Goal: Complete application form: Complete application form

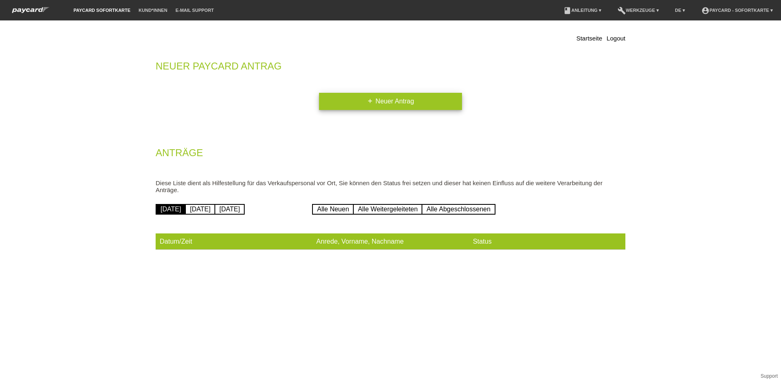
click at [376, 97] on link "add Neuer Antrag" at bounding box center [390, 101] width 143 height 17
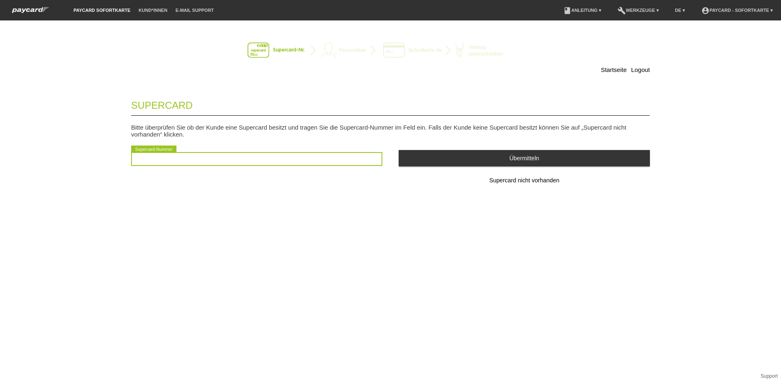
click at [163, 157] on input "text" at bounding box center [256, 159] width 251 height 14
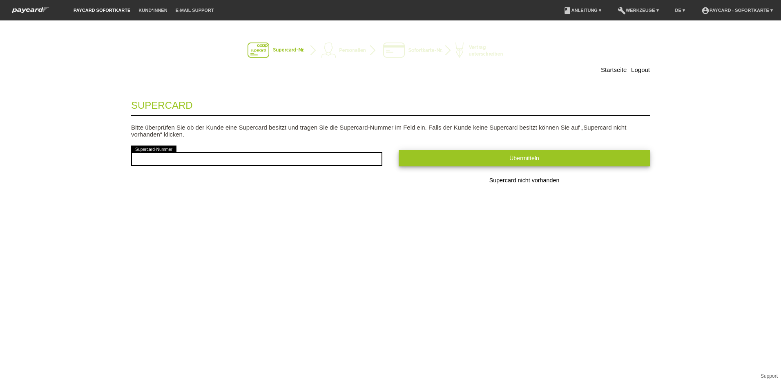
click at [515, 159] on span "Übermitteln" at bounding box center [524, 158] width 30 height 7
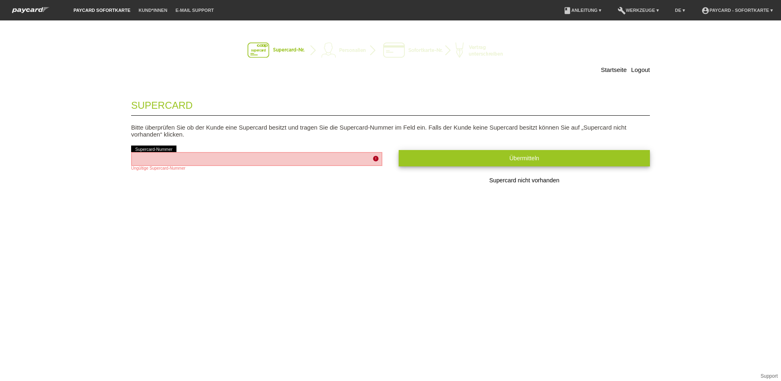
click at [518, 157] on span "Übermitteln" at bounding box center [524, 158] width 30 height 7
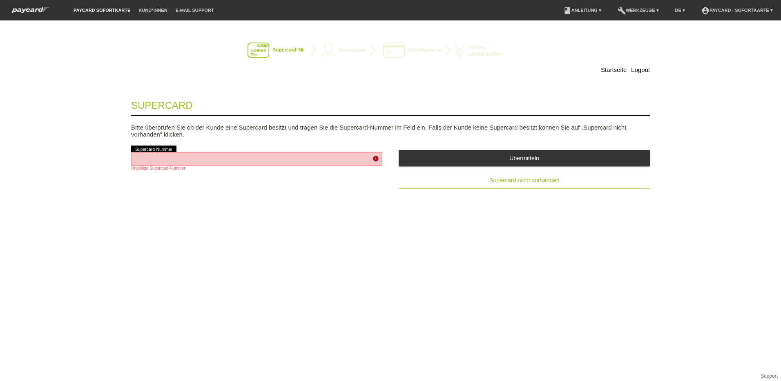
click at [521, 181] on span "Supercard nicht vorhanden" at bounding box center [524, 180] width 70 height 7
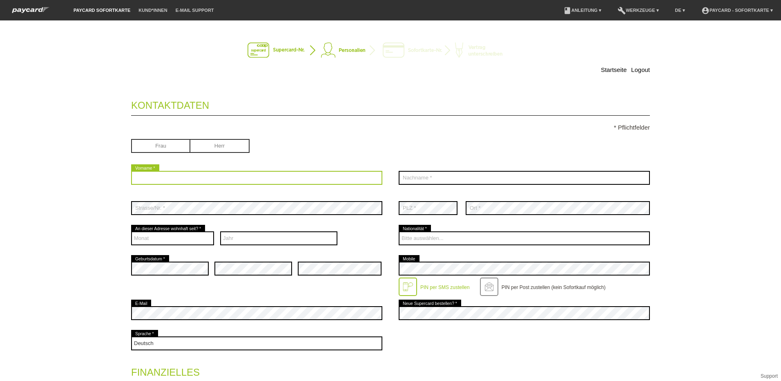
click at [150, 179] on input "text" at bounding box center [256, 178] width 251 height 14
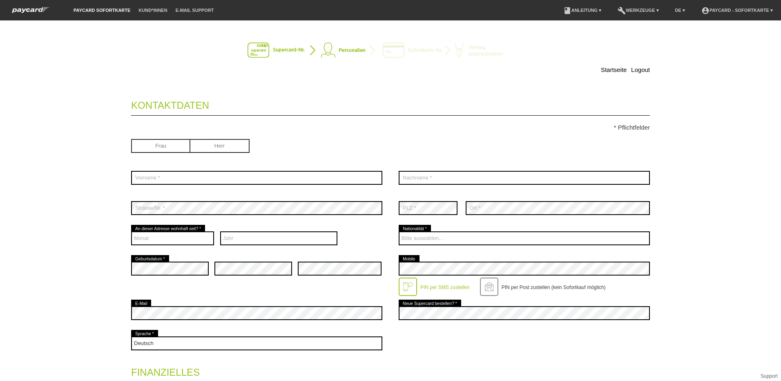
click at [211, 147] on input "radio" at bounding box center [219, 145] width 59 height 12
radio input "true"
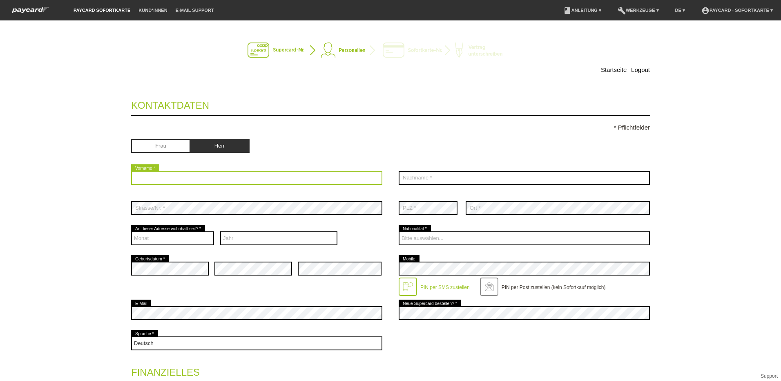
click at [153, 176] on input "text" at bounding box center [256, 178] width 251 height 14
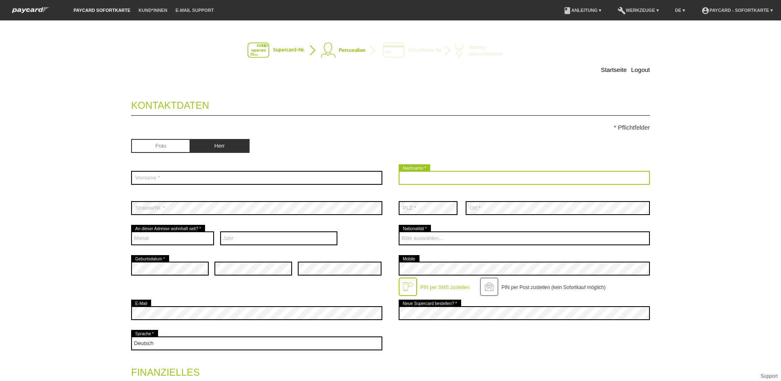
click at [422, 179] on input "text" at bounding box center [524, 178] width 251 height 14
type input "Abazi"
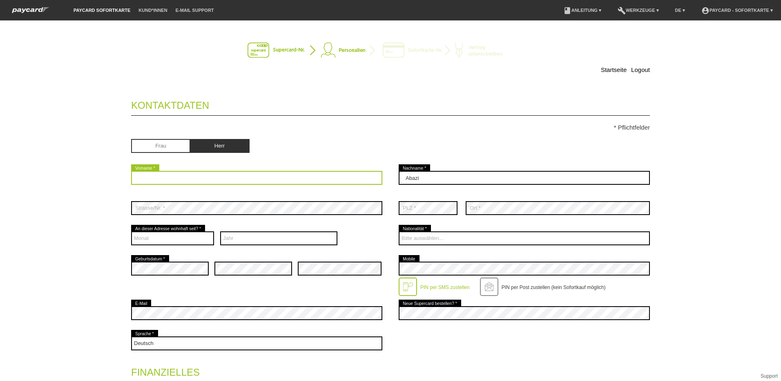
click at [167, 178] on input "text" at bounding box center [256, 178] width 251 height 14
type input "v"
type input "[PERSON_NAME]"
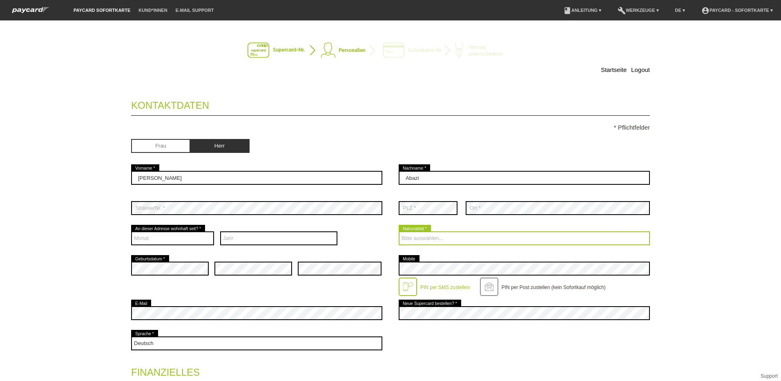
click at [427, 236] on select "Bitte auswählen... [GEOGRAPHIC_DATA] [GEOGRAPHIC_DATA] [GEOGRAPHIC_DATA] [GEOGR…" at bounding box center [524, 238] width 251 height 14
select select "SI"
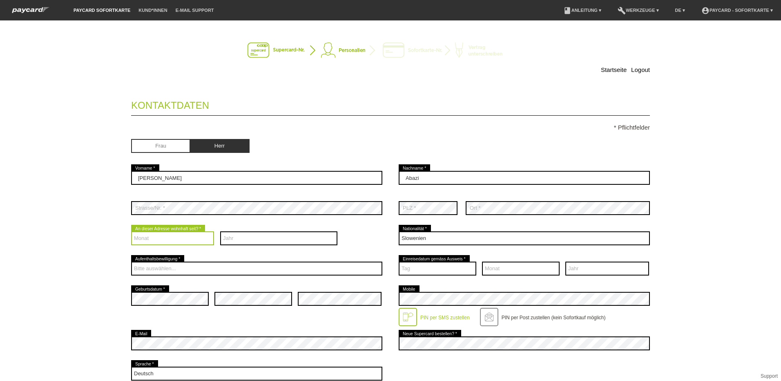
click at [157, 233] on select "Monat 01 02 03 04 05 06 07 08 09 10 11 12" at bounding box center [172, 238] width 83 height 14
select select "02"
click at [131, 231] on select "Monat 01 02 03 04 05 06 07 08 09 10 11 12" at bounding box center [172, 238] width 83 height 14
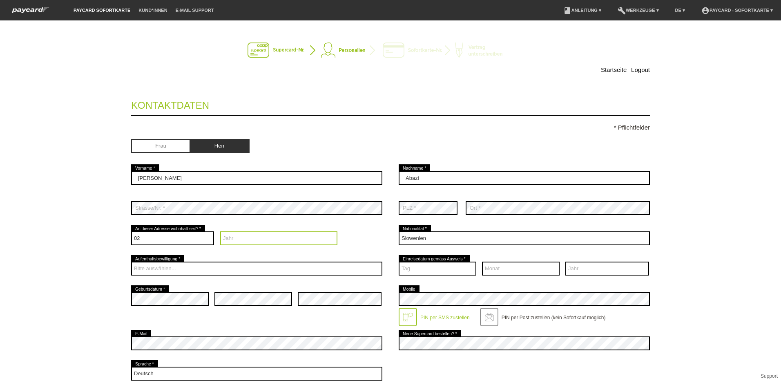
click at [242, 235] on select "Jahr 2025 2024 2023 2022 2021 2020 2019 2018 2017 2016" at bounding box center [279, 238] width 118 height 14
select select "2020"
click at [220, 231] on select "Jahr 2025 2024 2023 2022 2021 2020 2019 2018 2017 2016" at bounding box center [279, 238] width 118 height 14
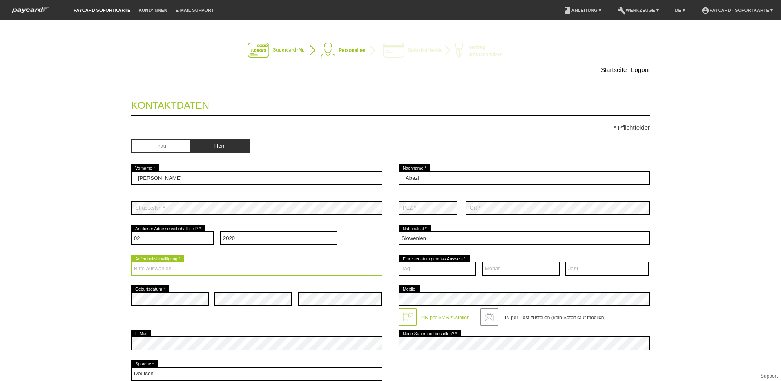
click at [155, 263] on select "Bitte auswählen... C B B - Flüchtlingsstatus Andere" at bounding box center [256, 268] width 251 height 14
select select "B"
click at [131, 261] on select "Bitte auswählen... C B B - Flüchtlingsstatus Andere" at bounding box center [256, 268] width 251 height 14
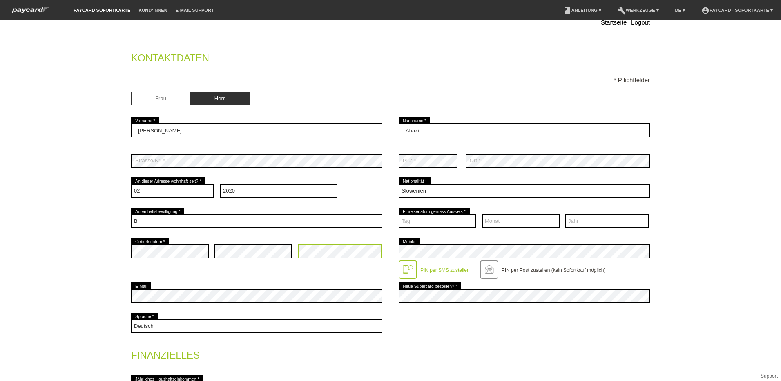
scroll to position [82, 0]
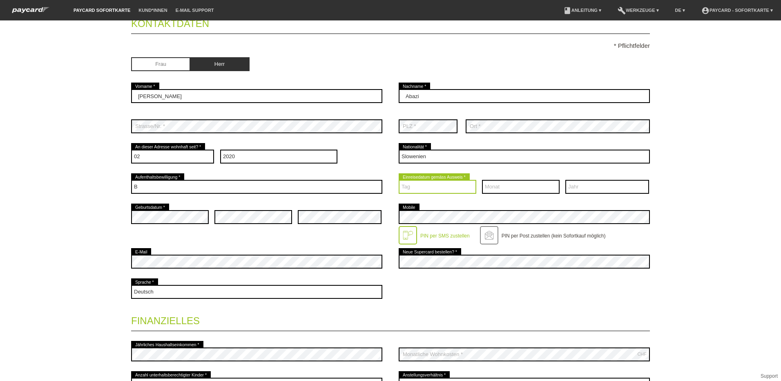
click at [426, 187] on select "Tag 01 02 03 04 05 06 07 08 09 10 11 12 13 14 15 16 17" at bounding box center [438, 187] width 78 height 14
click at [529, 296] on div "Deutsch Français Italiano English error Sprache *" at bounding box center [390, 291] width 519 height 30
click at [506, 185] on select "Monat 01 02 03 04 05 06 07 08 09 10 11 12" at bounding box center [521, 187] width 78 height 14
select select "03"
click at [482, 180] on select "Monat 01 02 03 04 05 06 07 08 09 10 11 12" at bounding box center [521, 187] width 78 height 14
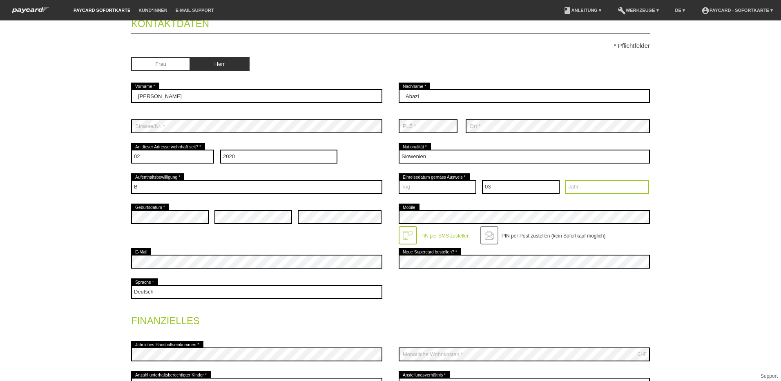
click at [576, 186] on select "Jahr 2025 2024 2023 2022 2021 2020 2019 2018 2017 2016" at bounding box center [607, 187] width 84 height 14
select select "2013"
click at [565, 180] on select "Jahr 2025 2024 2023 2022 2021 2020 2019 2018 2017 2016" at bounding box center [607, 187] width 84 height 14
click at [411, 185] on select "Tag 01 02 03 04 05 06 07 08 09 10 11 12 13 14 15 16 17" at bounding box center [438, 187] width 78 height 14
select select "13"
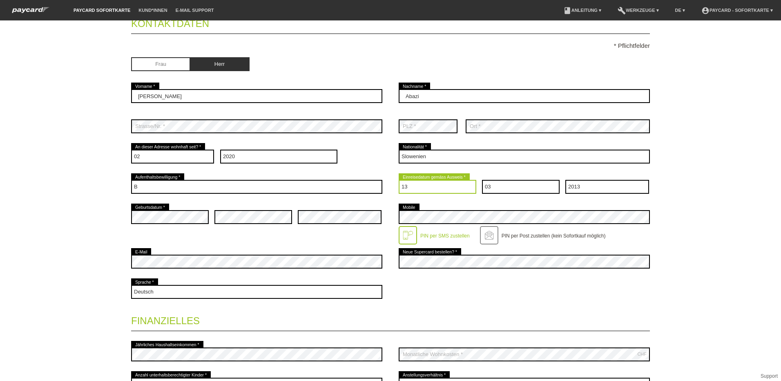
click at [399, 180] on select "Tag 01 02 03 04 05 06 07 08 09 10 11 12 13 14 15 16 17" at bounding box center [438, 187] width 78 height 14
click at [405, 231] on div at bounding box center [408, 235] width 18 height 18
click at [404, 234] on div at bounding box center [408, 235] width 18 height 18
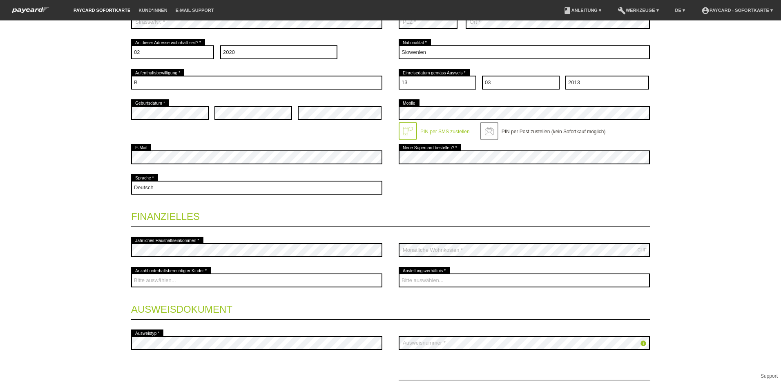
scroll to position [204, 0]
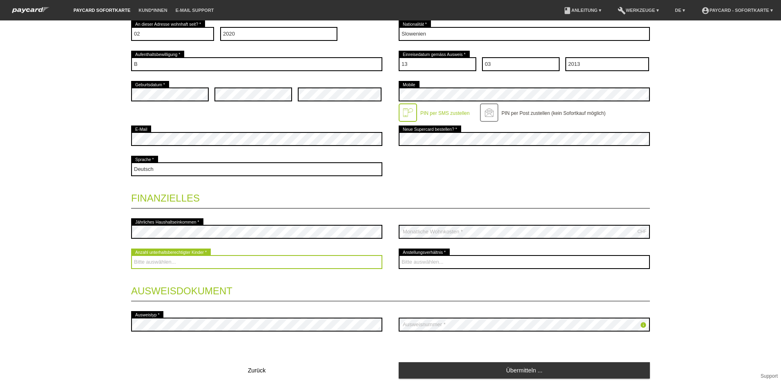
click at [156, 262] on select "Bitte auswählen... 0 1 2 3 4 5 6 7 8 9" at bounding box center [256, 262] width 251 height 14
select select "2"
click at [131, 255] on select "Bitte auswählen... 0 1 2 3 4 5 6 7 8 9" at bounding box center [256, 262] width 251 height 14
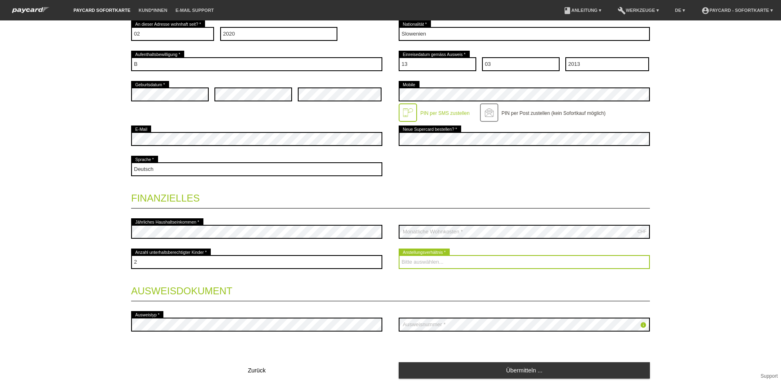
click at [448, 259] on select "Bitte auswählen... Unbefristet Befristet Lehrling/Student Pensioniert Nicht arb…" at bounding box center [524, 262] width 251 height 14
select select "UNLIMITED"
click at [399, 255] on select "Bitte auswählen... Unbefristet Befristet Lehrling/Student Pensioniert Nicht arb…" at bounding box center [524, 262] width 251 height 14
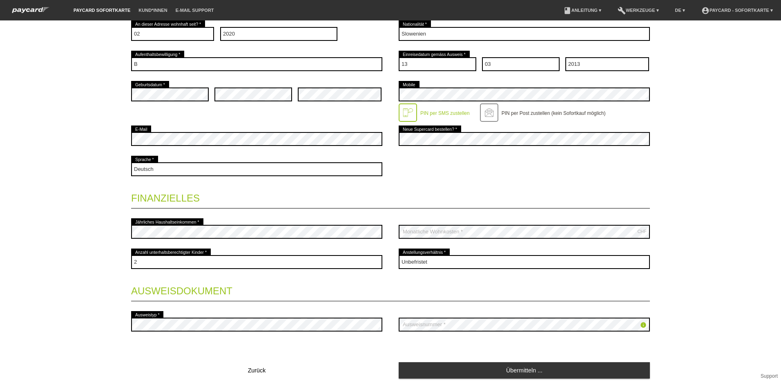
click at [640, 323] on icon "info" at bounding box center [643, 324] width 7 height 7
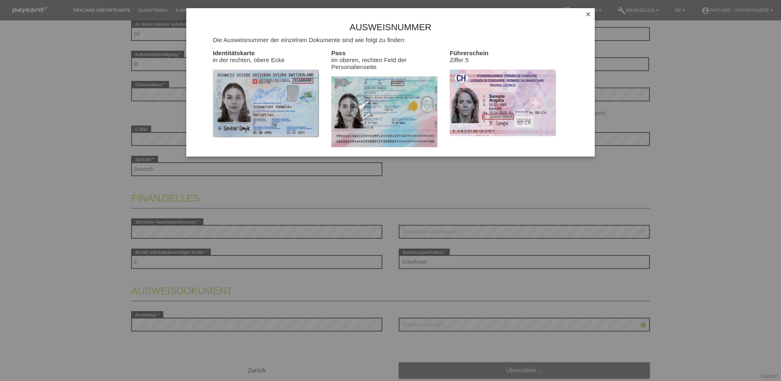
click at [588, 14] on icon "close" at bounding box center [588, 14] width 7 height 7
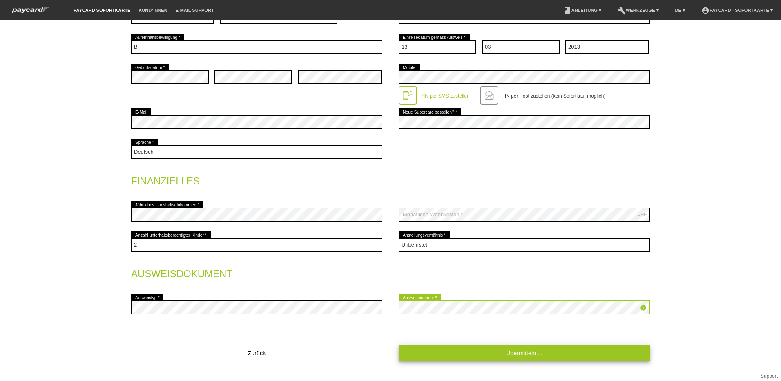
scroll to position [235, 0]
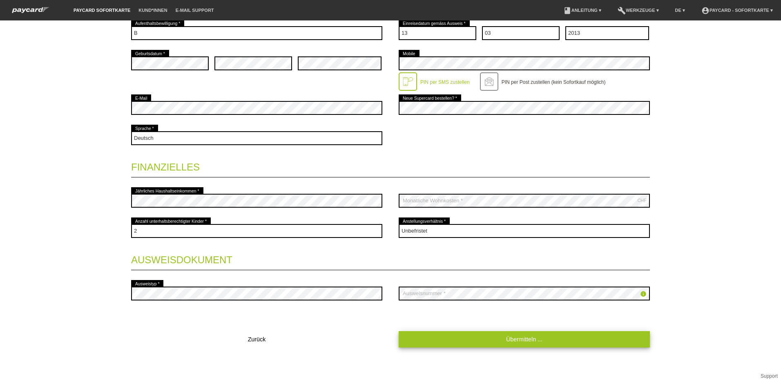
click at [511, 337] on link "Übermitteln ..." at bounding box center [524, 339] width 251 height 16
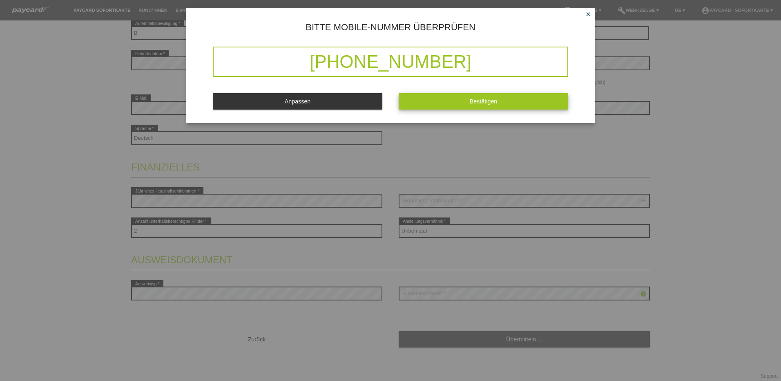
click at [499, 98] on button "Bestätigen" at bounding box center [483, 101] width 169 height 16
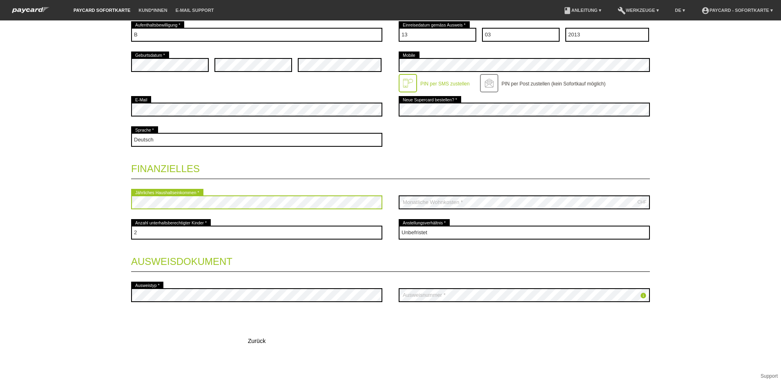
scroll to position [251, 0]
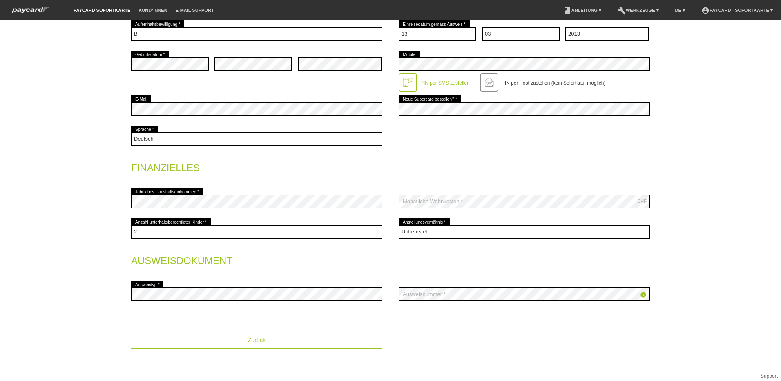
click at [244, 339] on button "Zurück" at bounding box center [256, 340] width 251 height 16
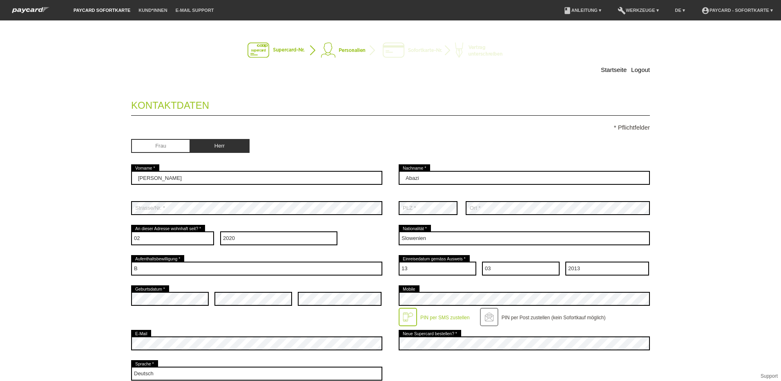
scroll to position [0, 0]
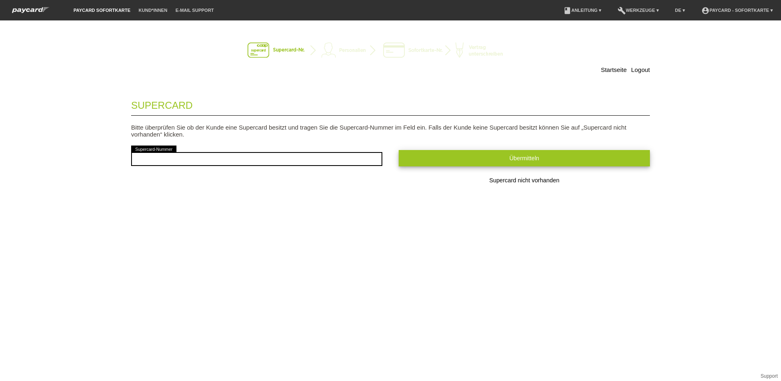
click at [523, 158] on span "Übermitteln" at bounding box center [524, 158] width 30 height 7
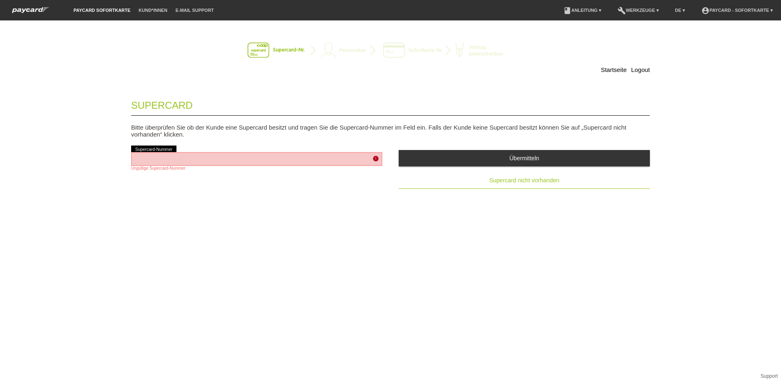
click at [517, 180] on span "Supercard nicht vorhanden" at bounding box center [524, 180] width 70 height 7
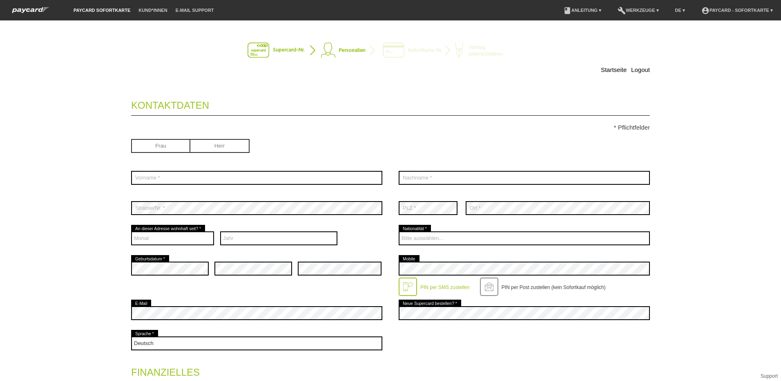
click at [220, 143] on input "radio" at bounding box center [219, 145] width 59 height 12
radio input "true"
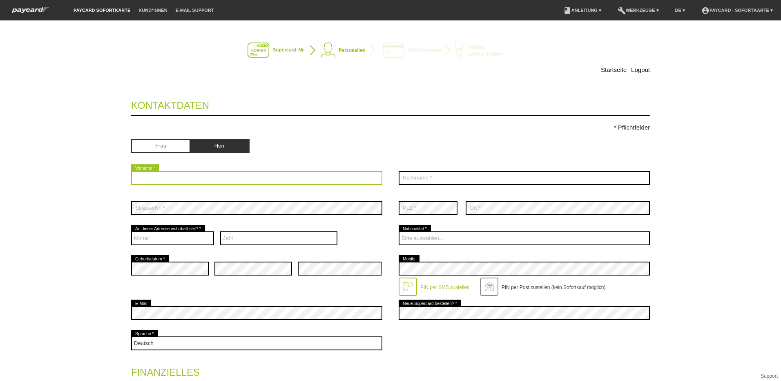
click at [164, 180] on input "text" at bounding box center [256, 178] width 251 height 14
type input "[PERSON_NAME]"
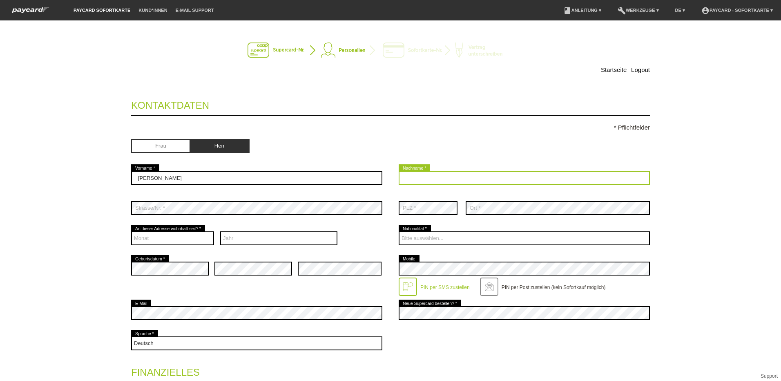
click at [416, 175] on input "text" at bounding box center [524, 178] width 251 height 14
type input "Abazi"
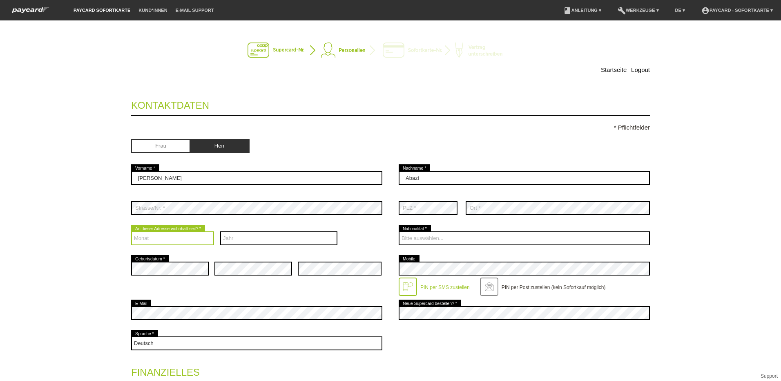
click at [157, 237] on select "Monat 01 02 03 04 05 06 07 08 09 10 11 12" at bounding box center [172, 238] width 83 height 14
select select "02"
click at [131, 231] on select "Monat 01 02 03 04 05 06 07 08 09 10 11 12" at bounding box center [172, 238] width 83 height 14
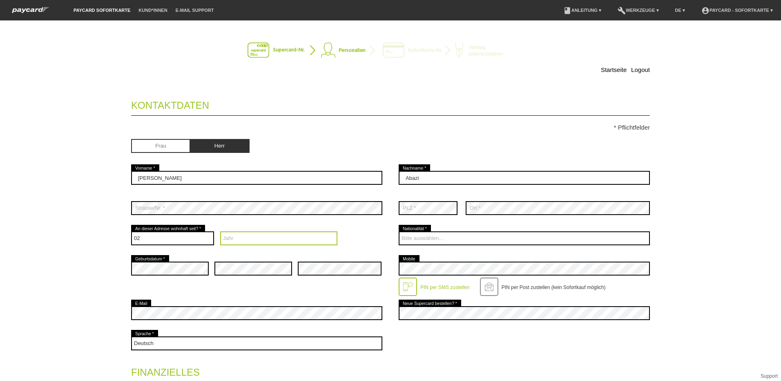
click at [239, 237] on select "Jahr 2025 2024 2023 2022 2021 2020 2019 2018 2017 2016" at bounding box center [279, 238] width 118 height 14
click at [227, 239] on select "Jahr 2025 2024 2023 2022 2021 2020 2019 2018 2017 2016" at bounding box center [279, 238] width 118 height 14
click at [233, 238] on select "Jahr 2025 2024 2023 2022 2021 2020 2019 2018 2017 2016" at bounding box center [279, 238] width 118 height 14
select select "2020"
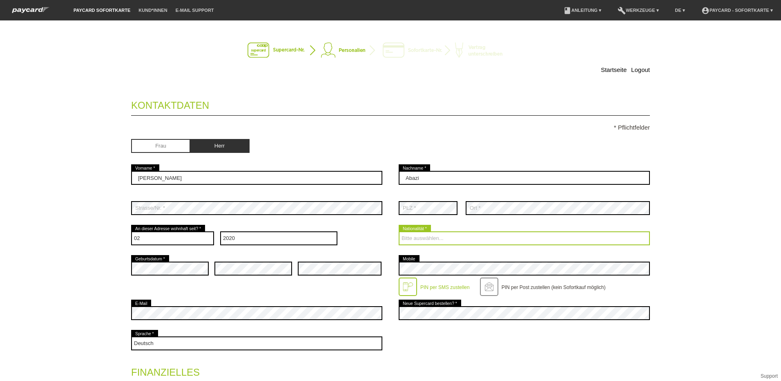
click at [405, 236] on select "Bitte auswählen... [GEOGRAPHIC_DATA] [GEOGRAPHIC_DATA] [GEOGRAPHIC_DATA] [GEOGR…" at bounding box center [524, 238] width 251 height 14
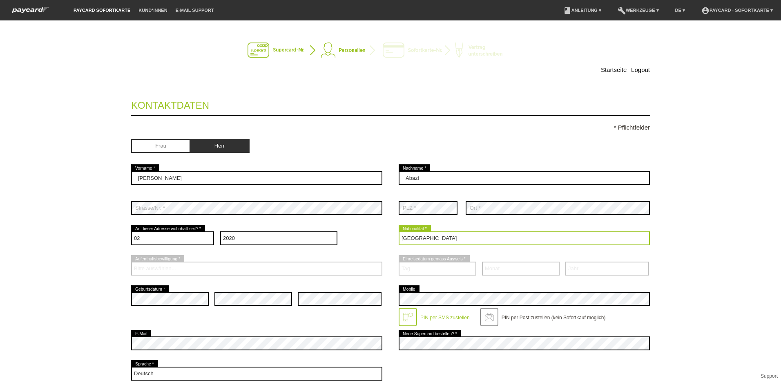
click at [413, 241] on select "Bitte auswählen... [GEOGRAPHIC_DATA] [GEOGRAPHIC_DATA] [GEOGRAPHIC_DATA] [GEOGR…" at bounding box center [524, 238] width 251 height 14
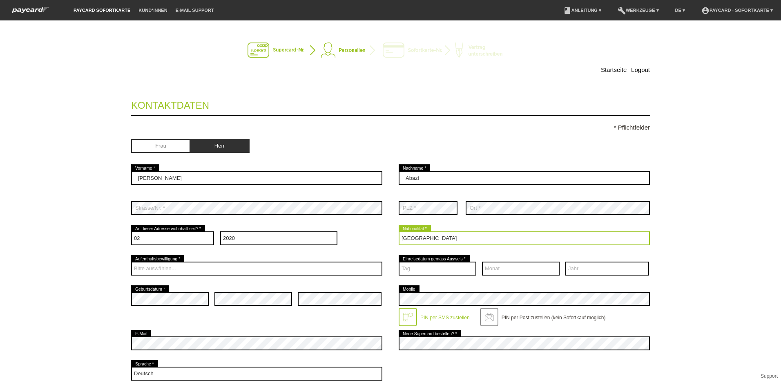
click at [411, 240] on select "Bitte auswählen... [GEOGRAPHIC_DATA] [GEOGRAPHIC_DATA] [GEOGRAPHIC_DATA] [GEOGR…" at bounding box center [524, 238] width 251 height 14
select select "SI"
click at [419, 238] on select "Bitte auswählen... [GEOGRAPHIC_DATA] [GEOGRAPHIC_DATA] [GEOGRAPHIC_DATA] [GEOGR…" at bounding box center [524, 238] width 251 height 14
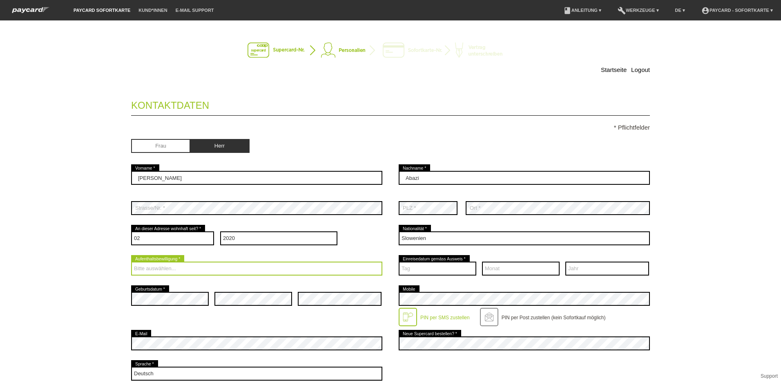
click at [177, 266] on select "Bitte auswählen... C B B - Flüchtlingsstatus Andere" at bounding box center [256, 268] width 251 height 14
select select "B"
click at [131, 261] on select "Bitte auswählen... C B B - Flüchtlingsstatus Andere" at bounding box center [256, 268] width 251 height 14
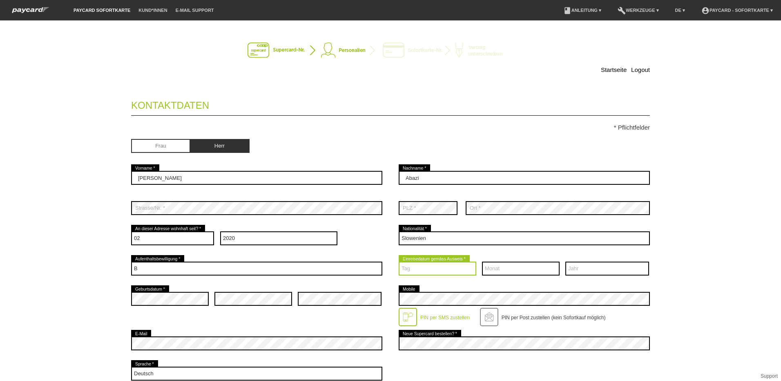
click at [421, 268] on select "Tag 01 02 03 04 05 06 07 08 09 10 11 12 13 14 15 16 17" at bounding box center [438, 268] width 78 height 14
select select "01"
click at [493, 267] on select "Monat 01 02 03 04 05 06 07 08 09 10 11 12" at bounding box center [521, 268] width 78 height 14
select select "04"
click at [482, 261] on select "Monat 01 02 03 04 05 06 07 08 09 10 11 12" at bounding box center [521, 268] width 78 height 14
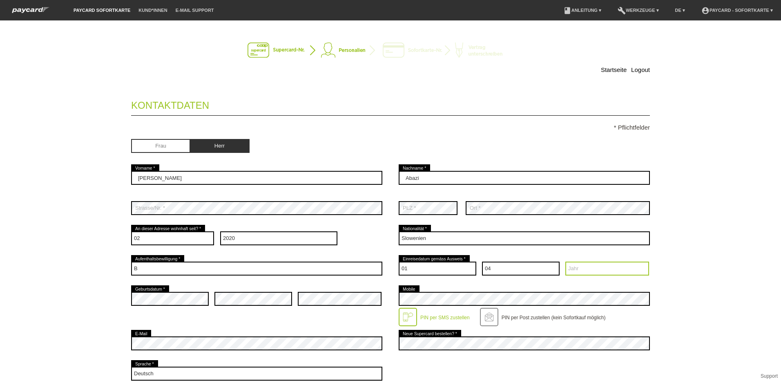
click at [571, 269] on select "Jahr 2025 2024 2023 2022 2021 2020 2019 2018 2017 2016" at bounding box center [607, 268] width 84 height 14
select select "2013"
click at [565, 261] on select "Jahr 2025 2024 2023 2022 2021 2020 2019 2018 2017 2016" at bounding box center [607, 268] width 84 height 14
click at [406, 316] on div at bounding box center [408, 316] width 18 height 18
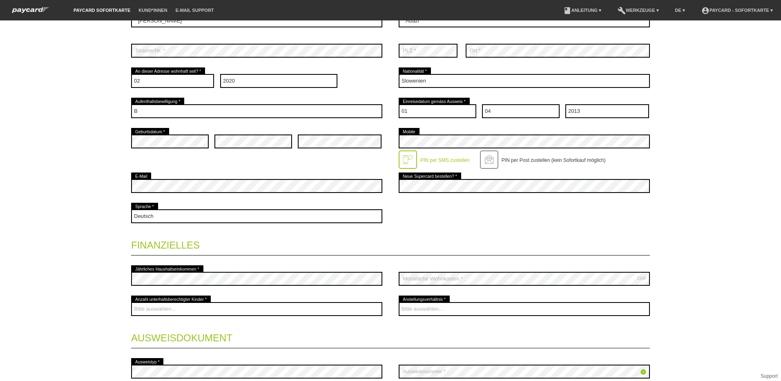
scroll to position [163, 0]
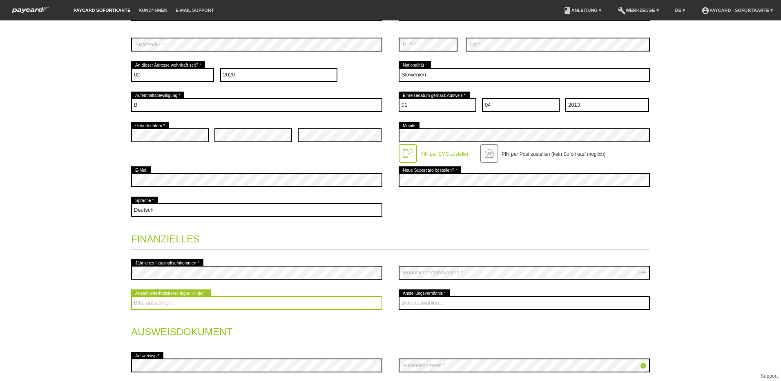
click at [151, 302] on select "Bitte auswählen... 0 1 2 3 4 5 6 7 8 9" at bounding box center [256, 303] width 251 height 14
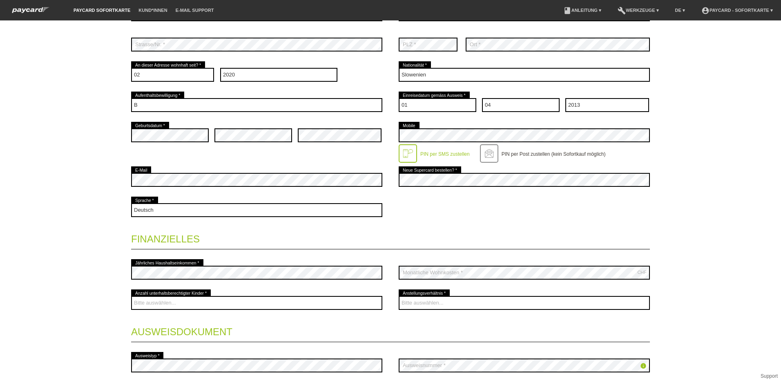
click at [105, 264] on div "Startseite Logout Kontaktdaten * Pflichtfelder Frau [PERSON_NAME] error [PERSON…" at bounding box center [391, 154] width 572 height 579
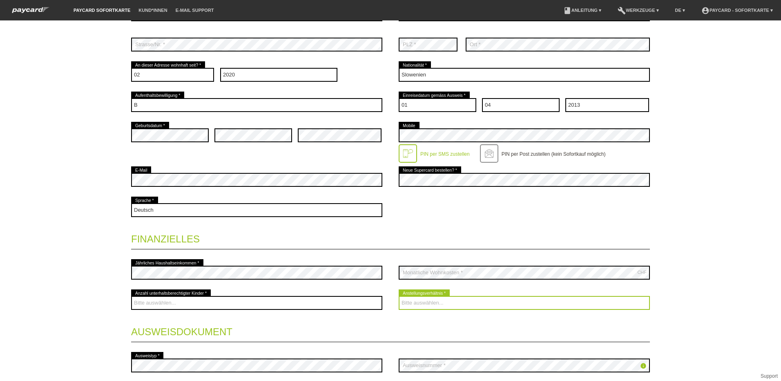
click at [424, 301] on select "Bitte auswählen... Unbefristet Befristet Lehrling/Student Pensioniert Nicht arb…" at bounding box center [524, 303] width 251 height 14
select select "UNLIMITED"
click at [399, 296] on select "Bitte auswählen... Unbefristet Befristet Lehrling/Student Pensioniert Nicht arb…" at bounding box center [524, 303] width 251 height 14
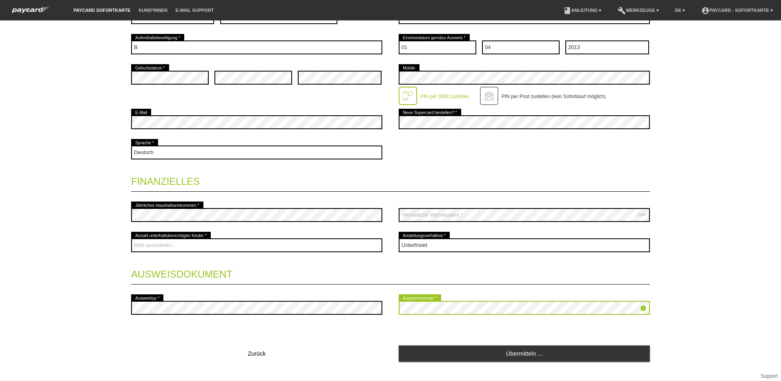
scroll to position [235, 0]
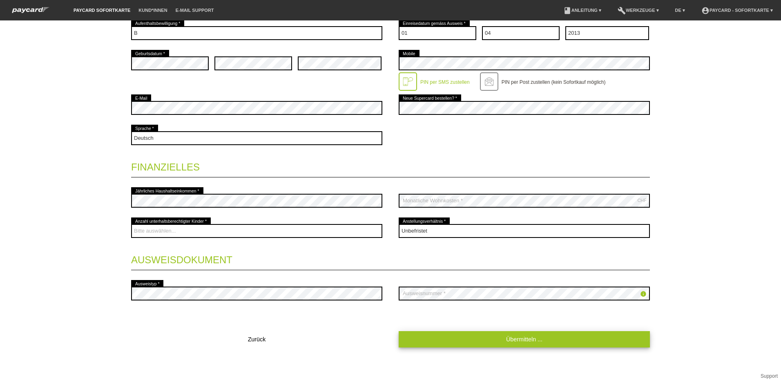
click at [522, 340] on link "Übermitteln ..." at bounding box center [524, 339] width 251 height 16
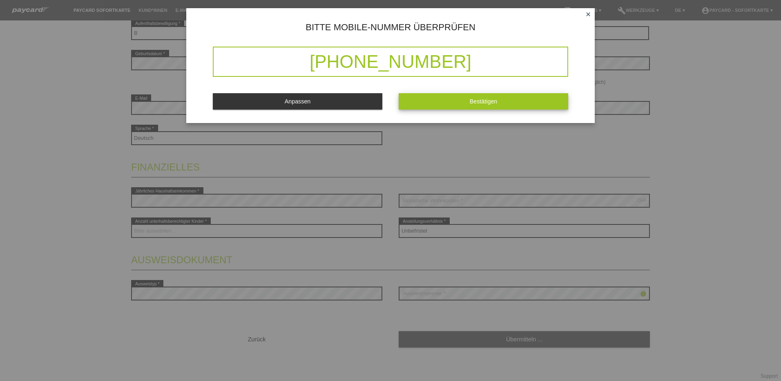
click at [494, 104] on span "Bestätigen" at bounding box center [484, 101] width 28 height 7
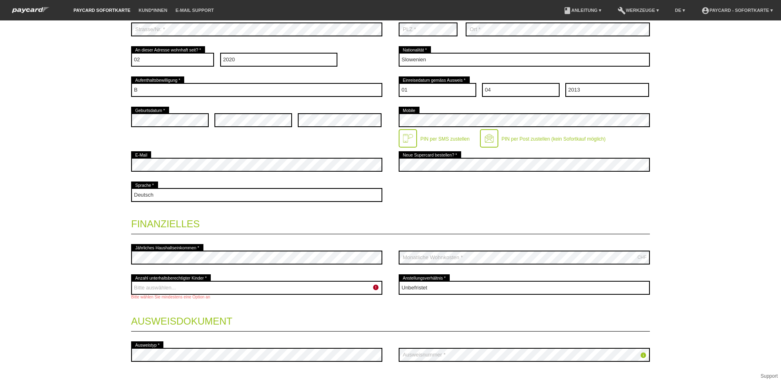
scroll to position [240, 0]
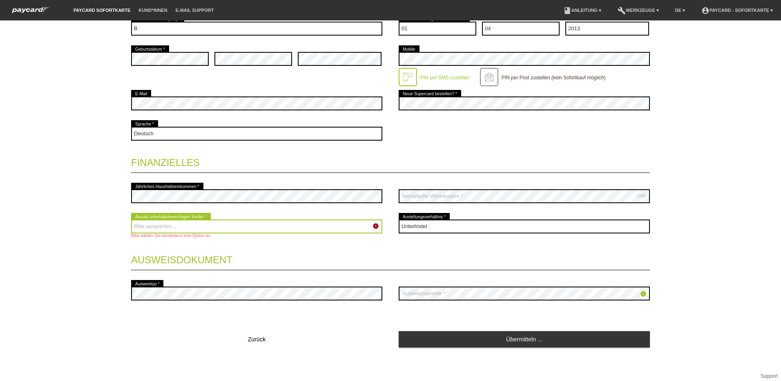
click at [169, 227] on select "Bitte auswählen... 0 1 2 3 4 5 6 7 8 9" at bounding box center [256, 226] width 251 height 14
select select "0"
click at [131, 219] on select "Bitte auswählen... 0 1 2 3 4 5 6 7 8 9" at bounding box center [256, 226] width 251 height 14
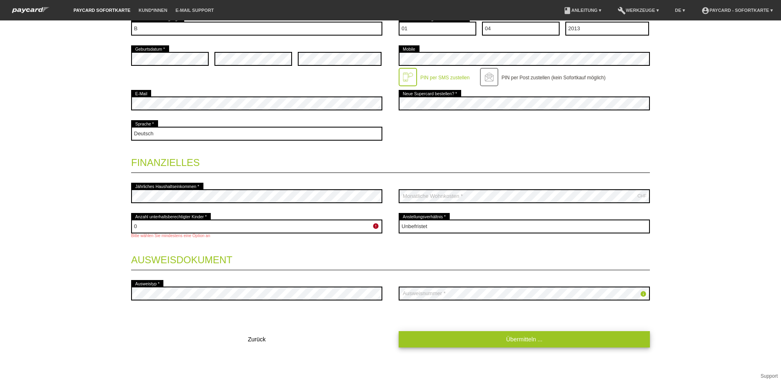
click at [510, 336] on link "Übermitteln ..." at bounding box center [524, 339] width 251 height 16
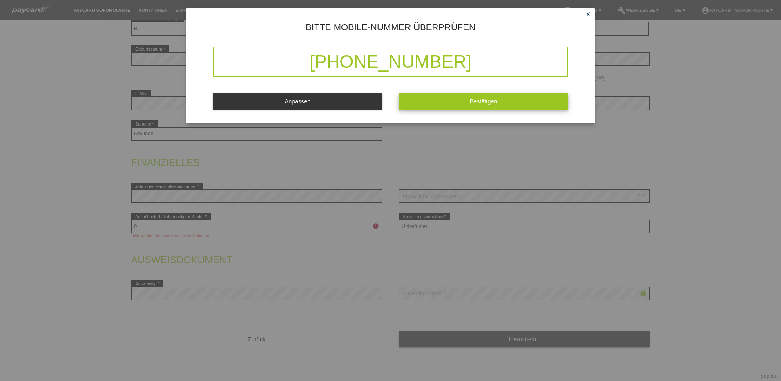
click at [481, 100] on span "Bestätigen" at bounding box center [484, 101] width 28 height 7
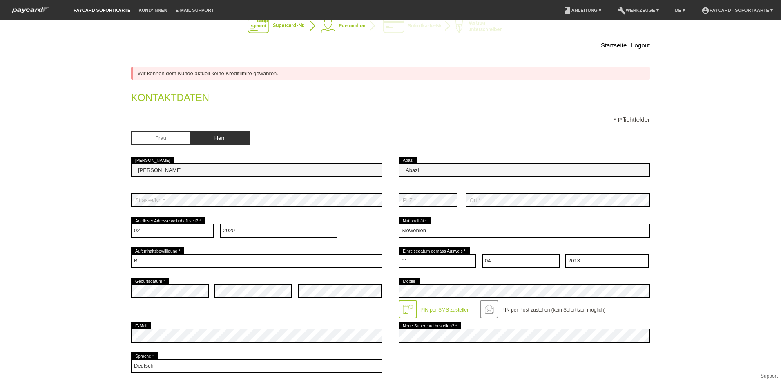
scroll to position [0, 0]
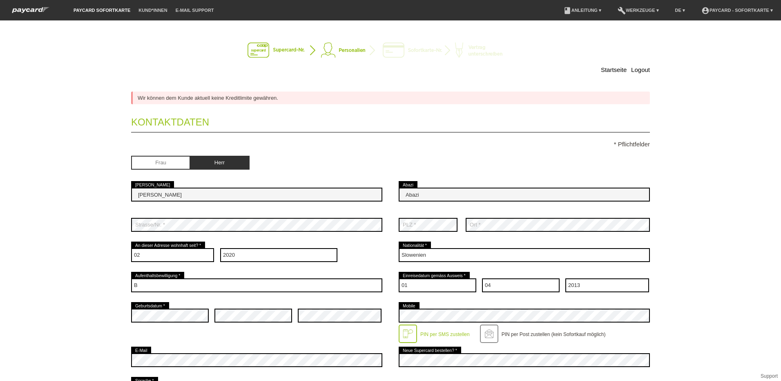
click at [206, 98] on div "Wir können dem Kunde aktuell keine Kreditlimite gewähren." at bounding box center [390, 97] width 519 height 13
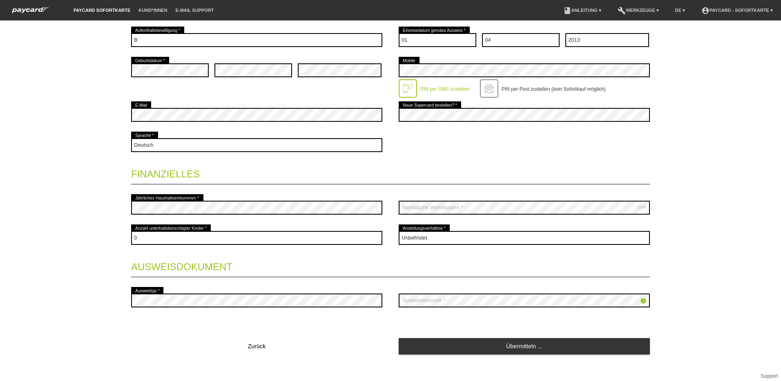
scroll to position [252, 0]
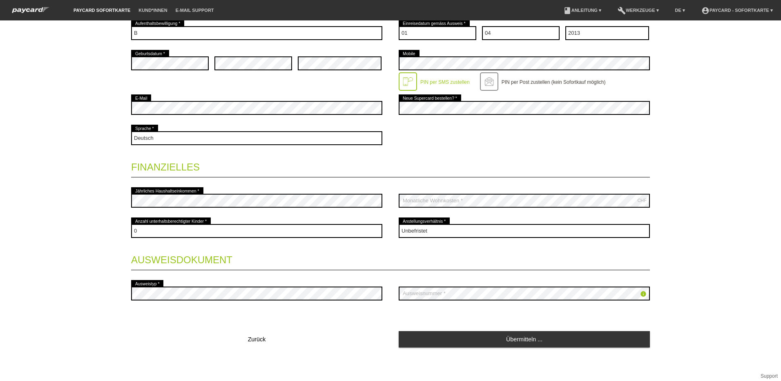
click at [423, 283] on div "info error Ausweisnummer *" at bounding box center [524, 293] width 251 height 30
click at [640, 294] on icon "info" at bounding box center [643, 293] width 7 height 7
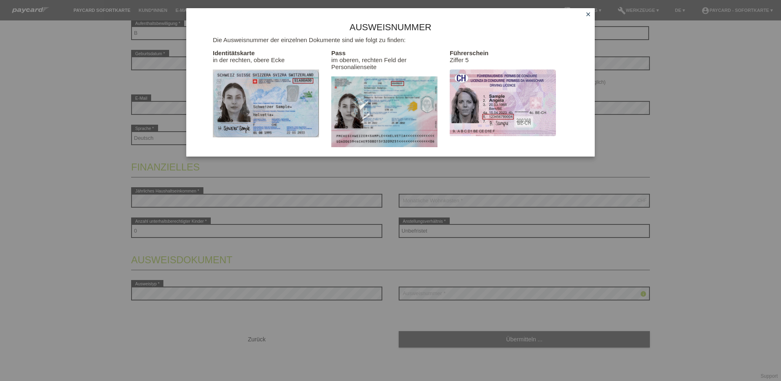
click at [590, 13] on icon "close" at bounding box center [588, 14] width 7 height 7
